Goal: Browse casually: Explore the website without a specific task or goal

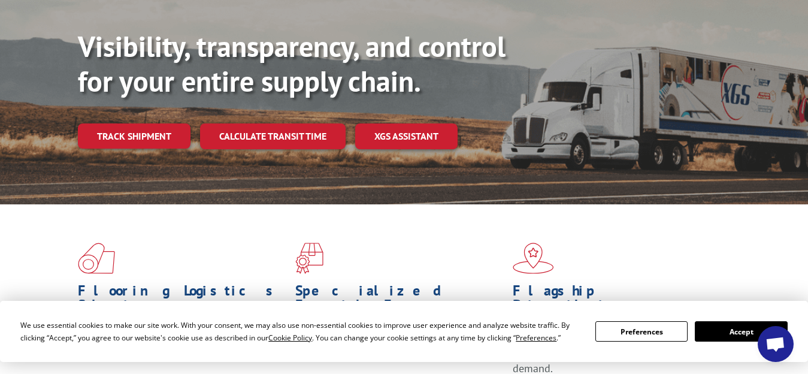
scroll to position [240, 0]
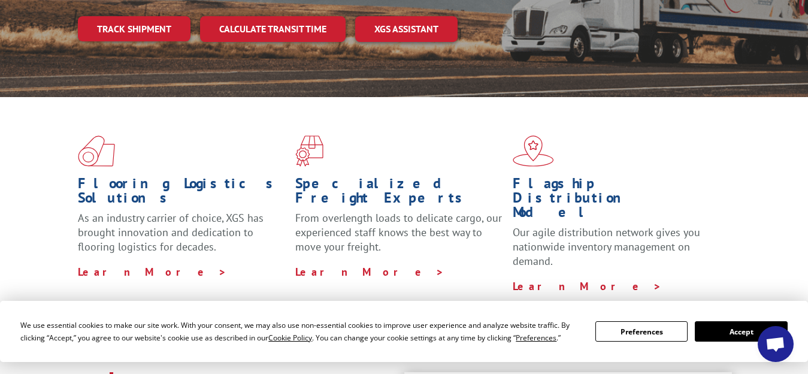
click at [360, 176] on h1 "Specialized Freight Experts" at bounding box center [399, 193] width 209 height 35
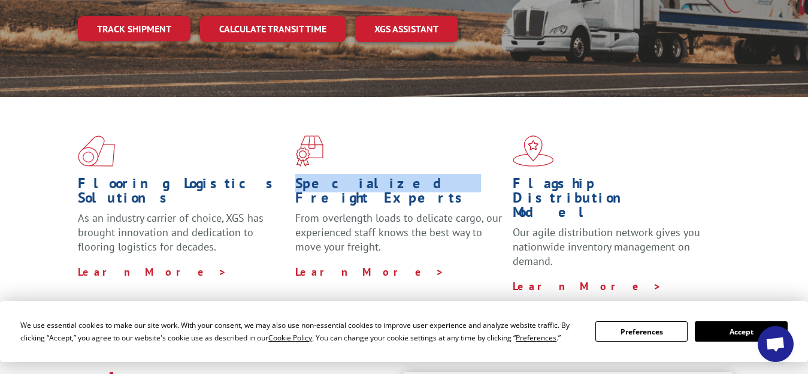
click at [360, 176] on h1 "Specialized Freight Experts" at bounding box center [399, 193] width 209 height 35
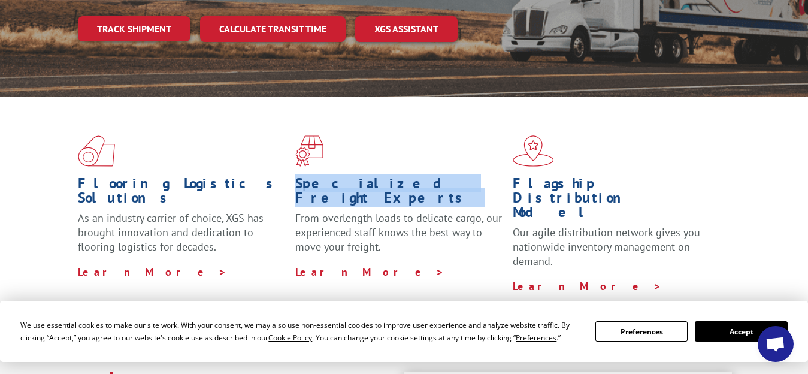
click at [360, 176] on h1 "Specialized Freight Experts" at bounding box center [399, 193] width 209 height 35
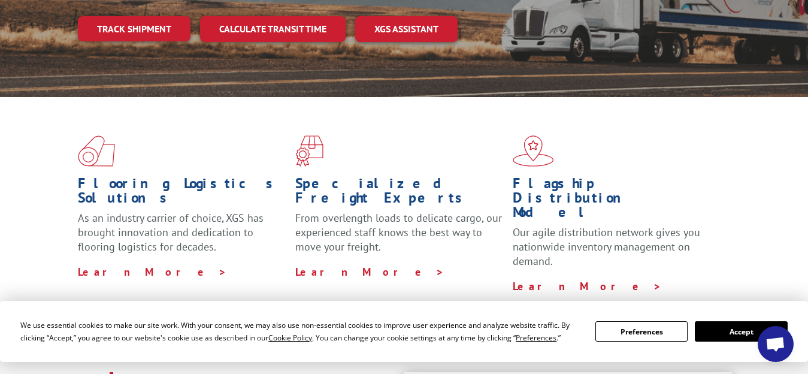
click at [356, 176] on h1 "Specialized Freight Experts" at bounding box center [399, 193] width 209 height 35
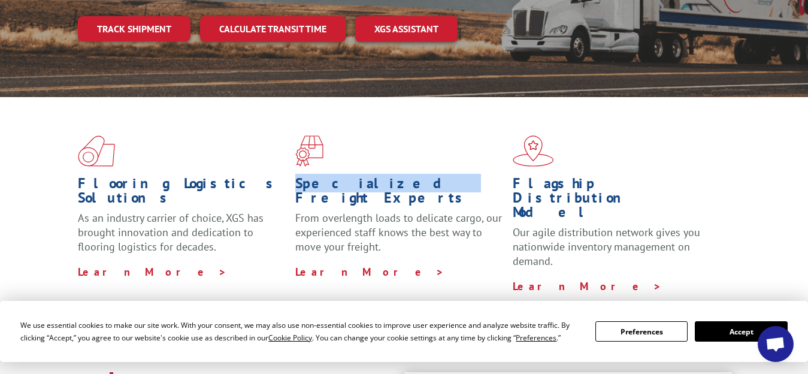
click at [356, 176] on h1 "Specialized Freight Experts" at bounding box center [399, 193] width 209 height 35
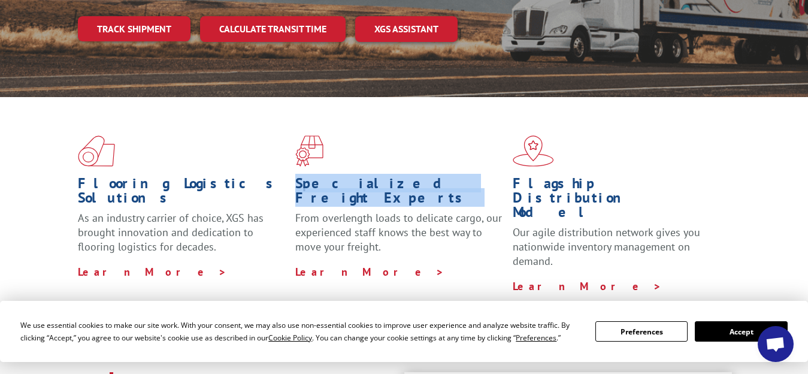
click at [356, 176] on h1 "Specialized Freight Experts" at bounding box center [399, 193] width 209 height 35
copy div "Specialized Freight Experts"
